Goal: Task Accomplishment & Management: Use online tool/utility

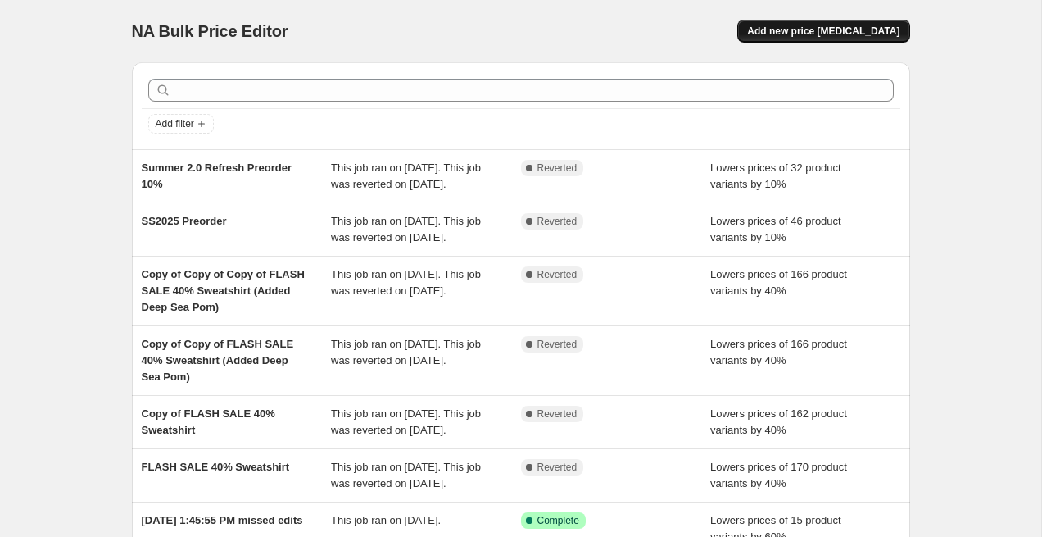
click at [822, 33] on span "Add new price [MEDICAL_DATA]" at bounding box center [823, 31] width 152 height 13
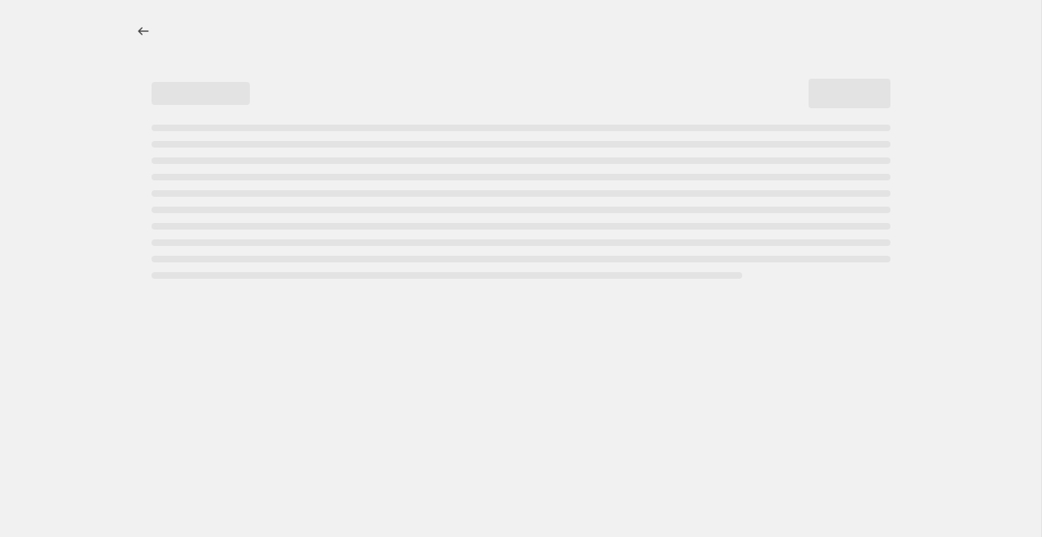
select select "percentage"
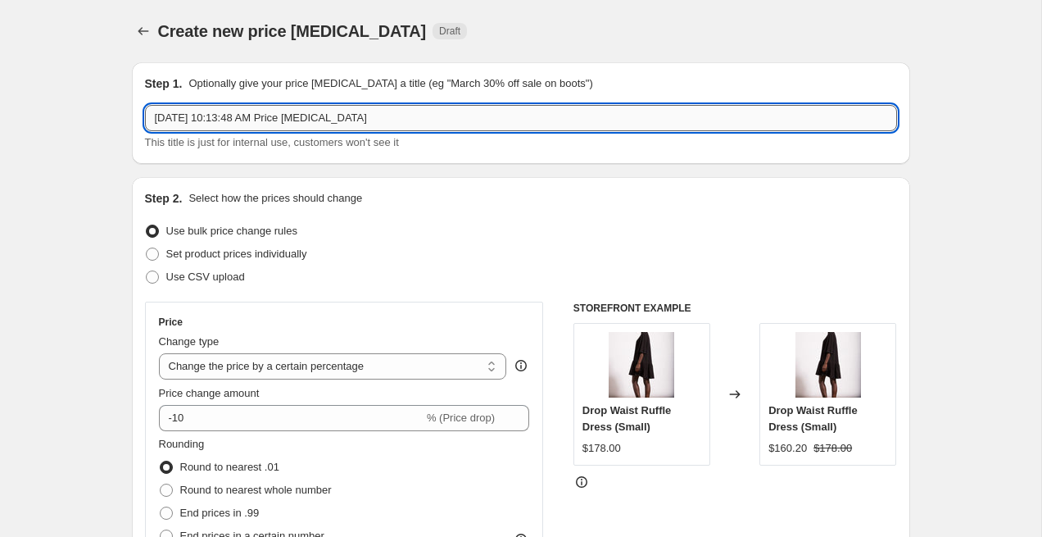
click at [594, 124] on input "[DATE] 10:13:48 AM Price [MEDICAL_DATA]" at bounding box center [521, 118] width 752 height 26
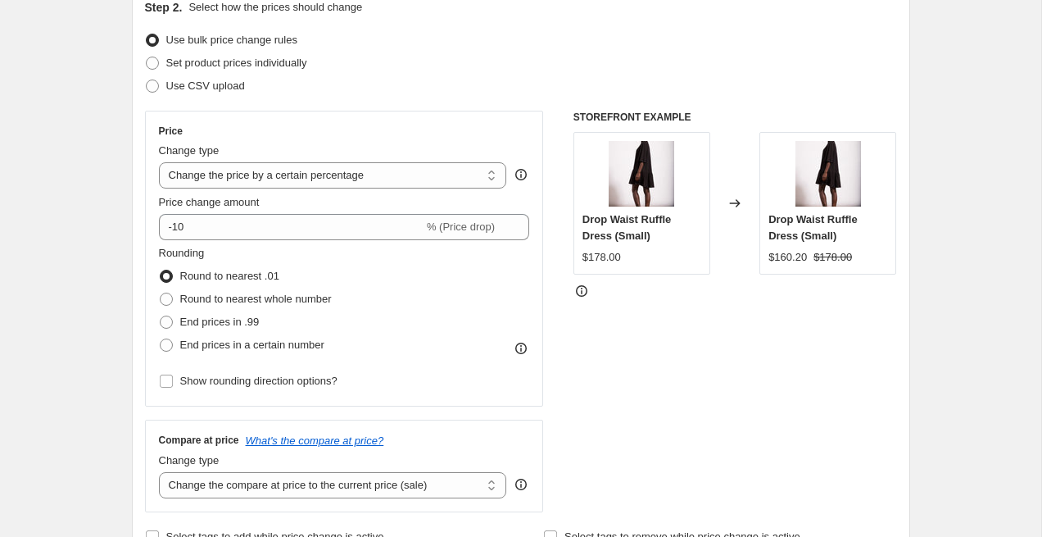
scroll to position [195, 0]
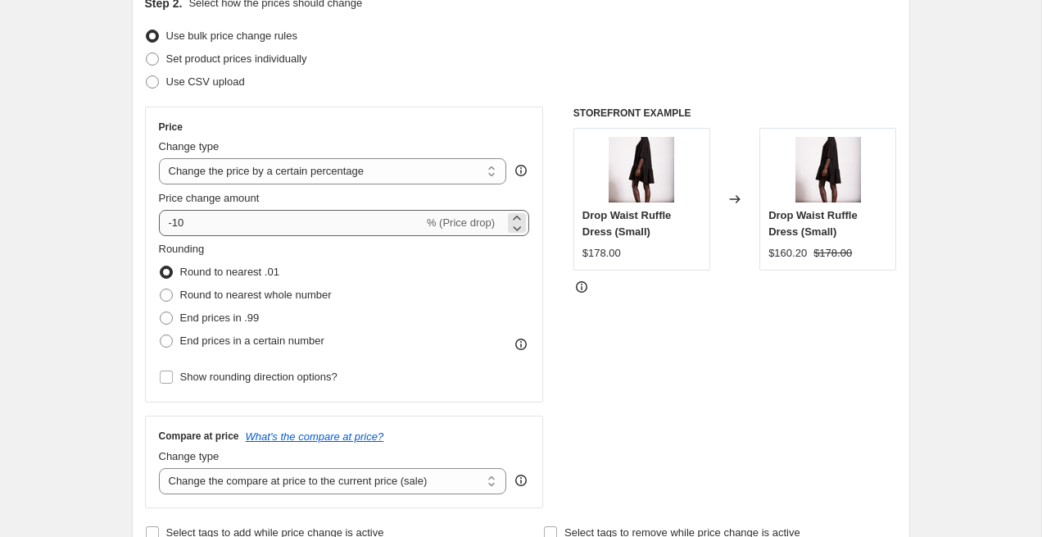
type input "Summer 2025 Flash Sale"
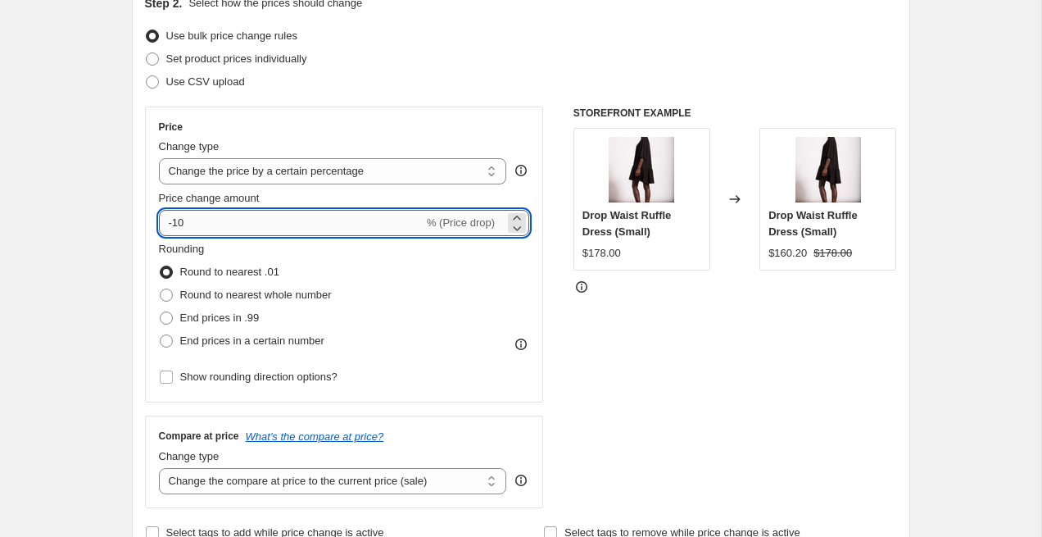
click at [360, 228] on input "-10" at bounding box center [291, 223] width 265 height 26
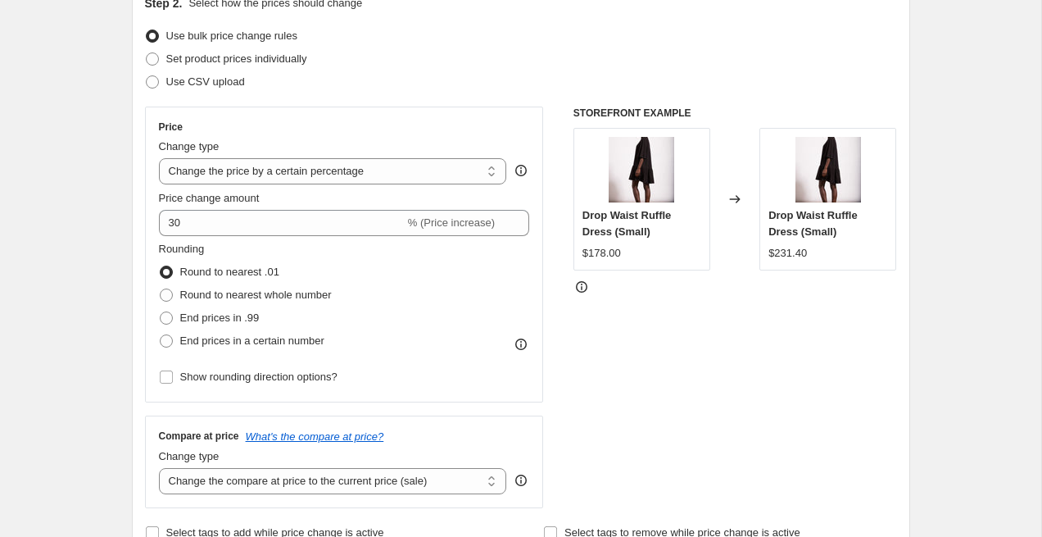
click at [387, 308] on div "Rounding Round to nearest .01 Round to nearest whole number End prices in .99 E…" at bounding box center [344, 296] width 371 height 111
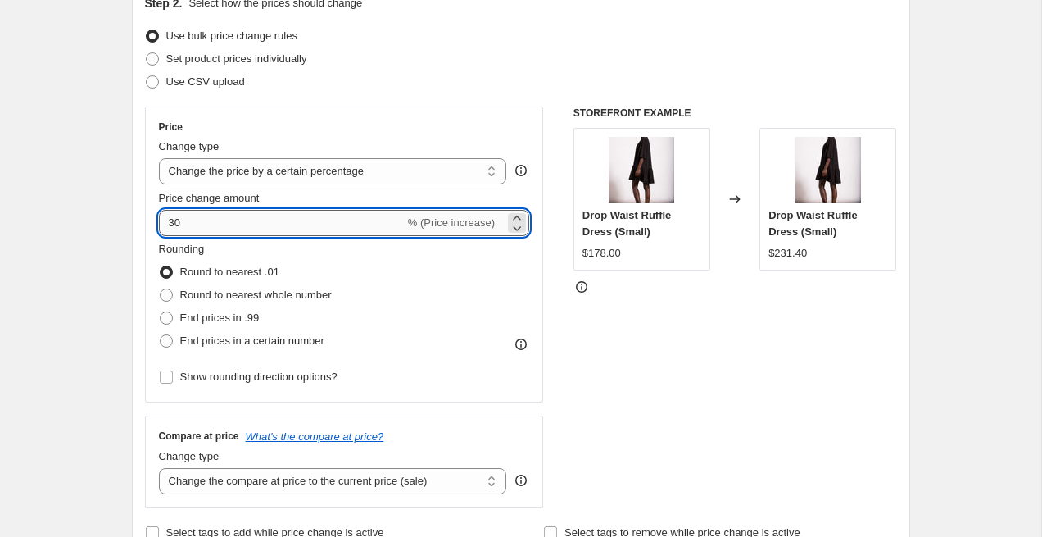
click at [168, 225] on input "30" at bounding box center [282, 223] width 246 height 26
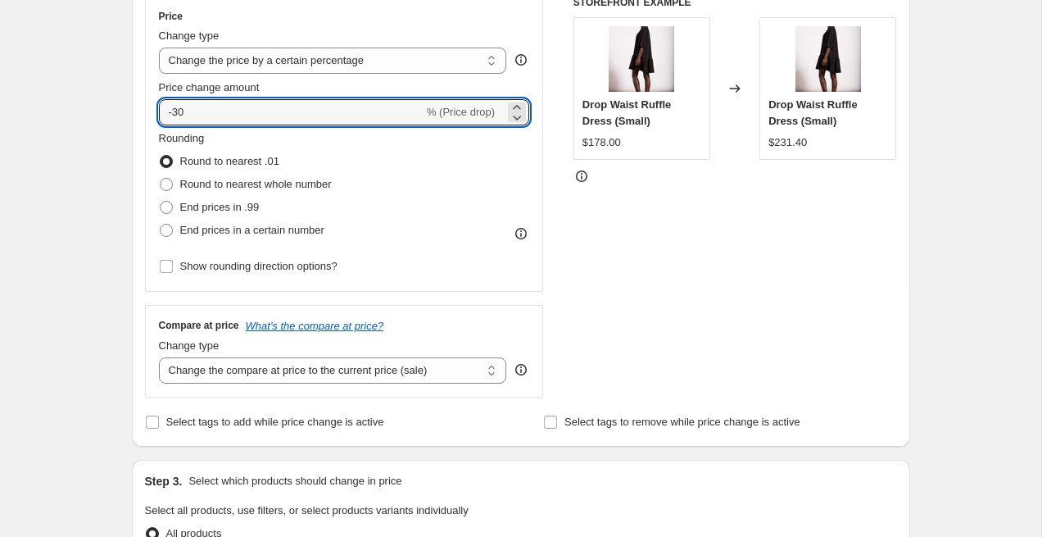
scroll to position [307, 0]
type input "-30"
click at [492, 370] on select "Change the compare at price to the current price (sale) Change the compare at p…" at bounding box center [333, 369] width 348 height 26
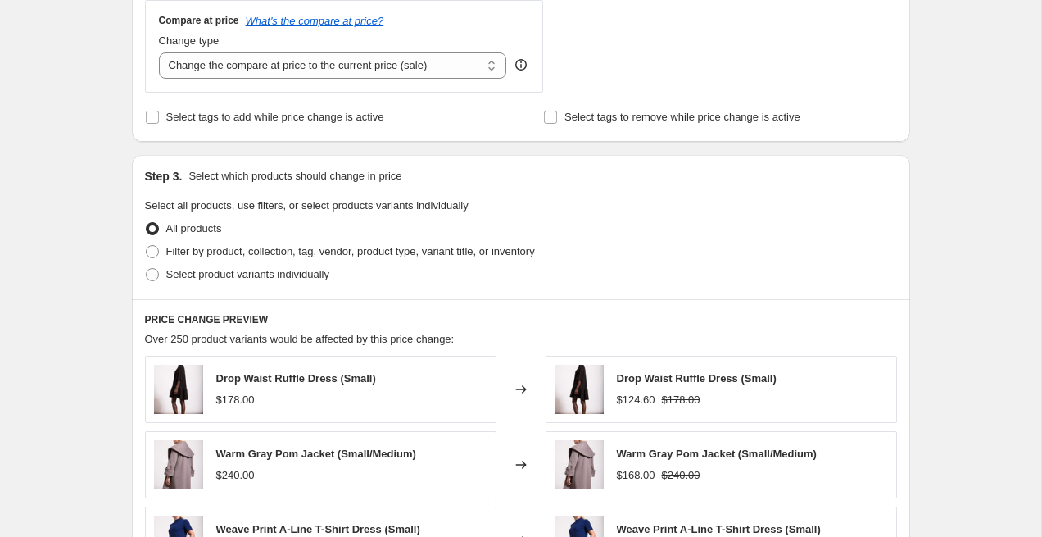
scroll to position [625, 0]
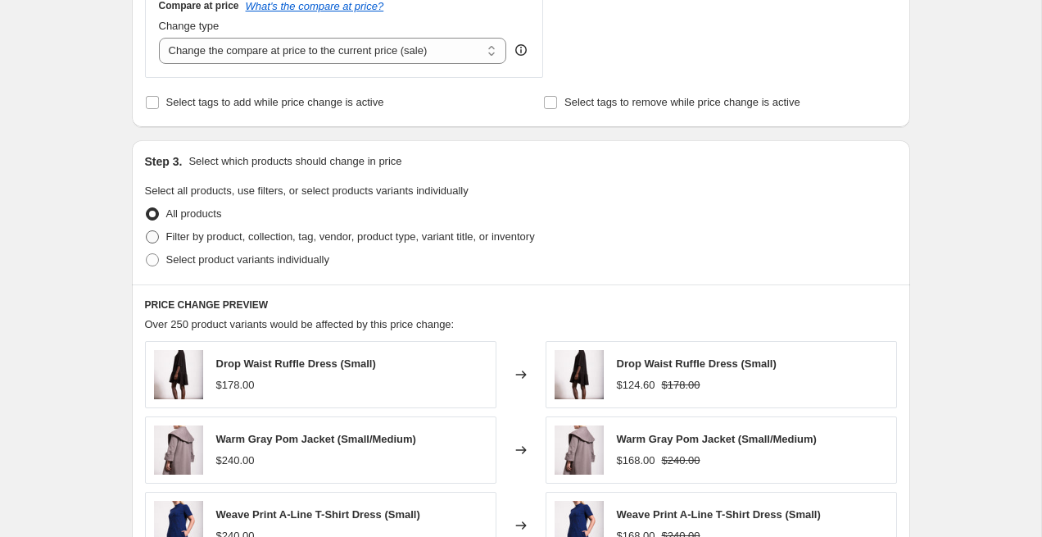
click at [152, 234] on span at bounding box center [152, 236] width 13 height 13
click at [147, 231] on input "Filter by product, collection, tag, vendor, product type, variant title, or inv…" at bounding box center [146, 230] width 1 height 1
radio input "true"
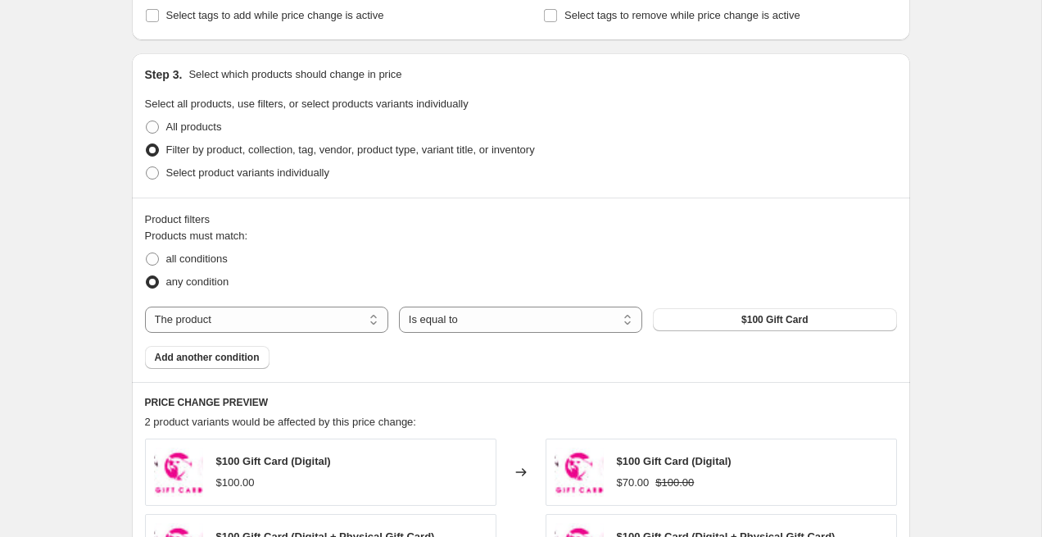
scroll to position [720, 0]
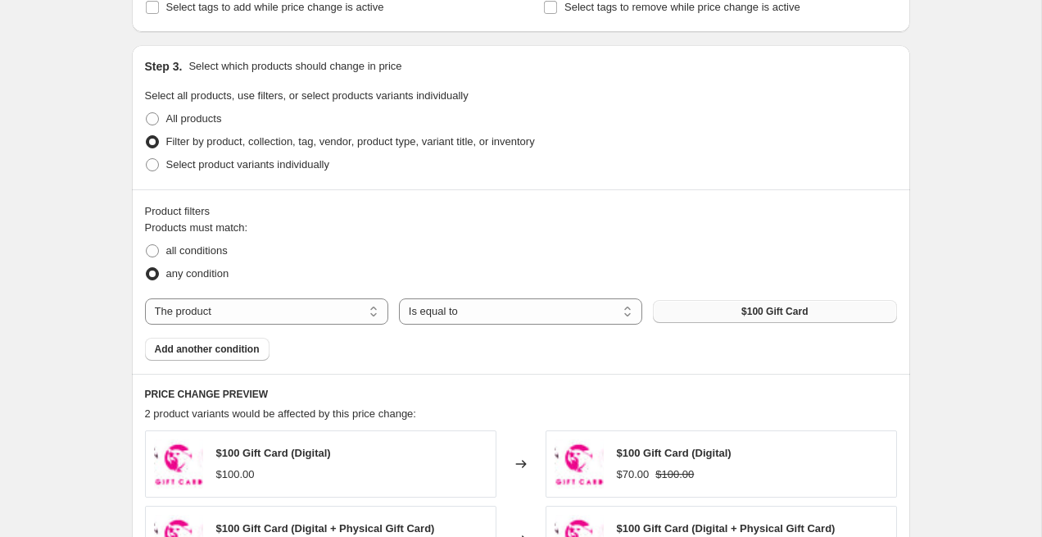
click at [714, 313] on button "$100 Gift Card" at bounding box center [774, 311] width 243 height 23
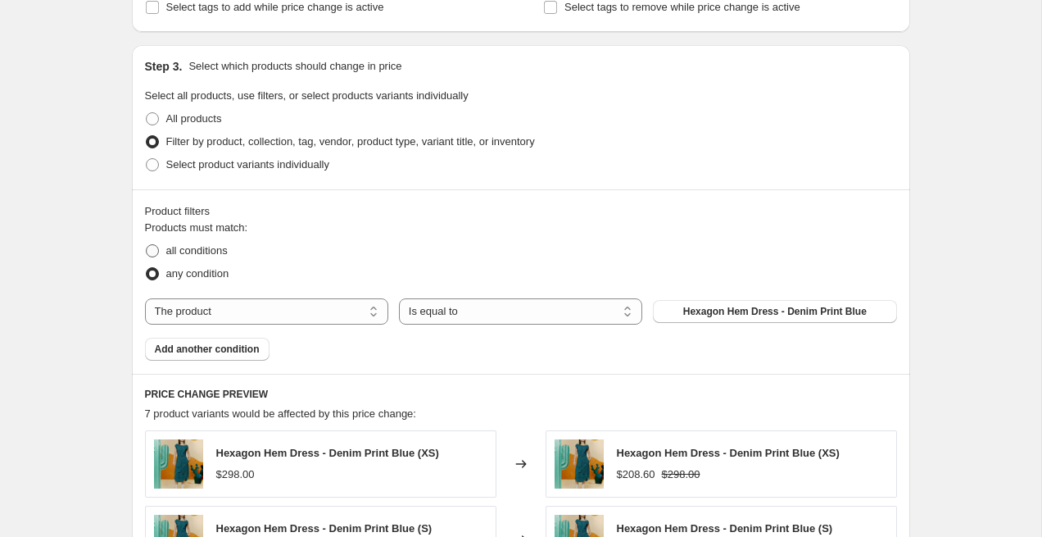
click at [217, 248] on span "all conditions" at bounding box center [196, 250] width 61 height 12
click at [147, 245] on input "all conditions" at bounding box center [146, 244] width 1 height 1
radio input "true"
click at [373, 309] on select "The product The product's collection The product's tag The product's vendor The…" at bounding box center [266, 311] width 243 height 26
select select "collection"
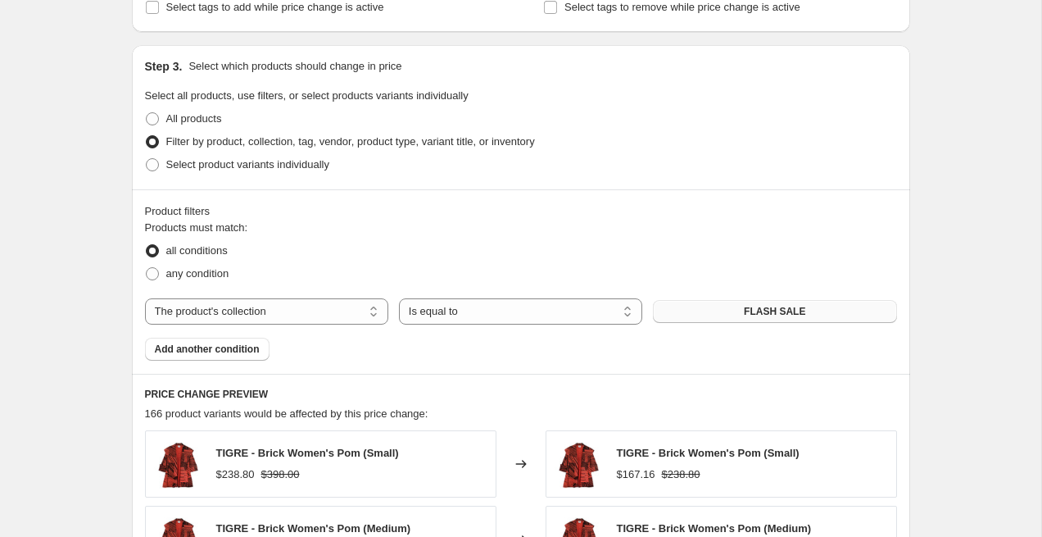
click at [783, 312] on span "FLASH SALE" at bounding box center [774, 311] width 61 height 13
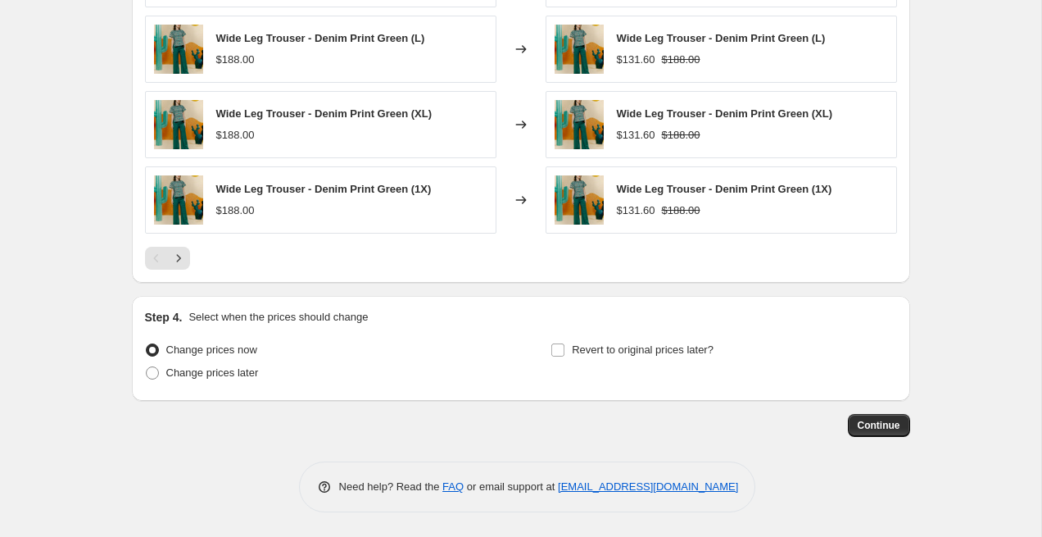
scroll to position [1285, 0]
click at [892, 425] on span "Continue" at bounding box center [879, 426] width 43 height 13
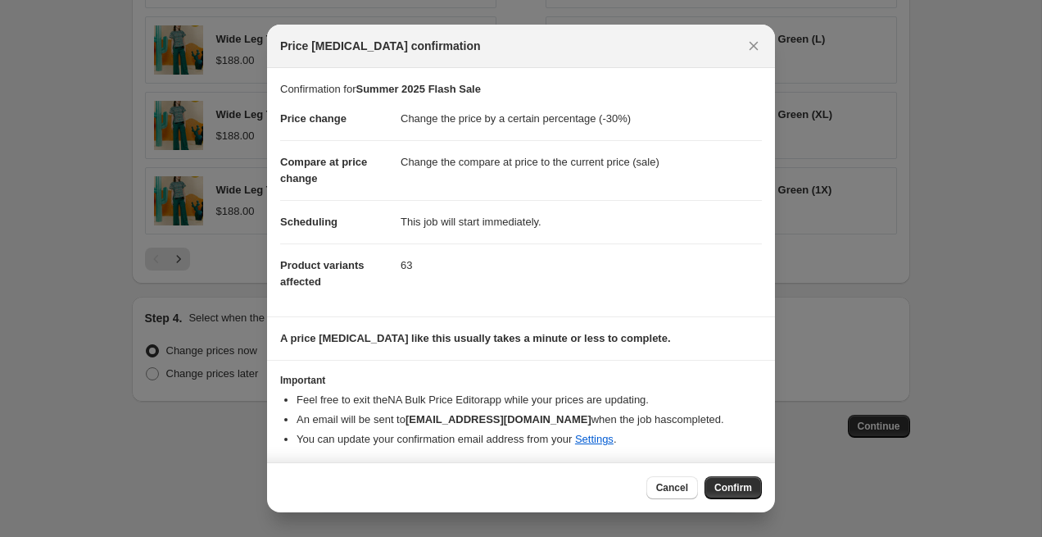
scroll to position [2, 0]
click at [732, 488] on span "Confirm" at bounding box center [734, 487] width 38 height 13
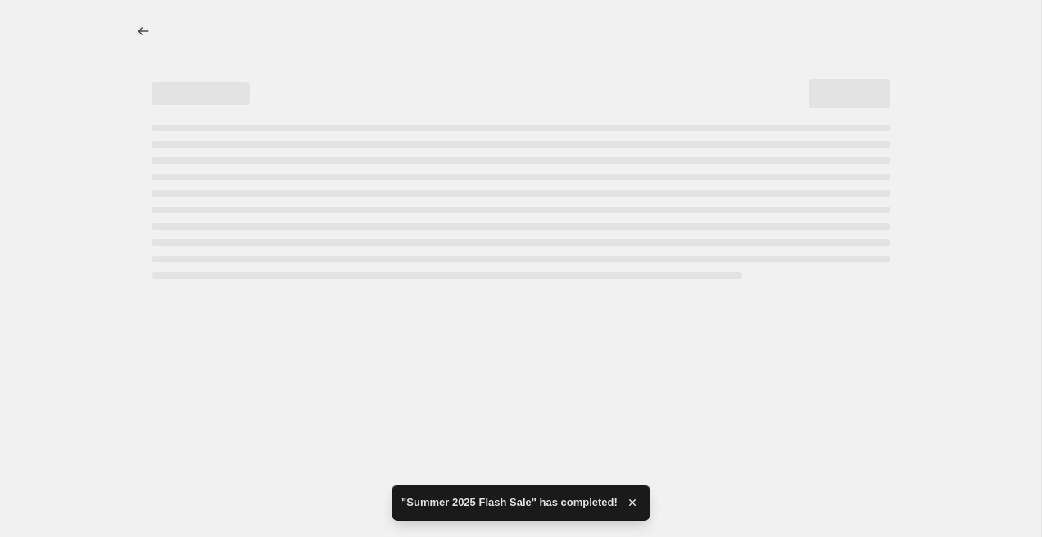
select select "percentage"
select select "collection"
